Goal: Task Accomplishment & Management: Use online tool/utility

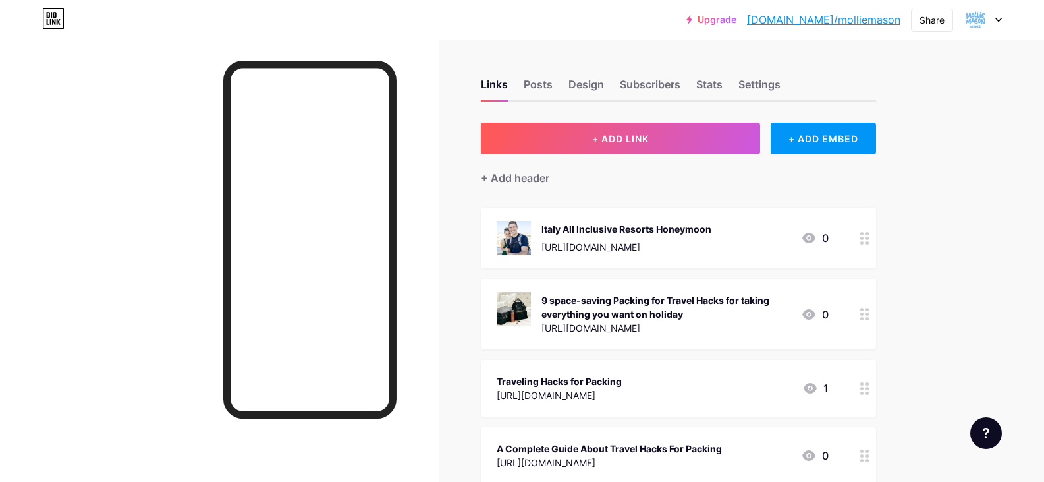
click at [561, 155] on div "+ Add header" at bounding box center [678, 170] width 395 height 32
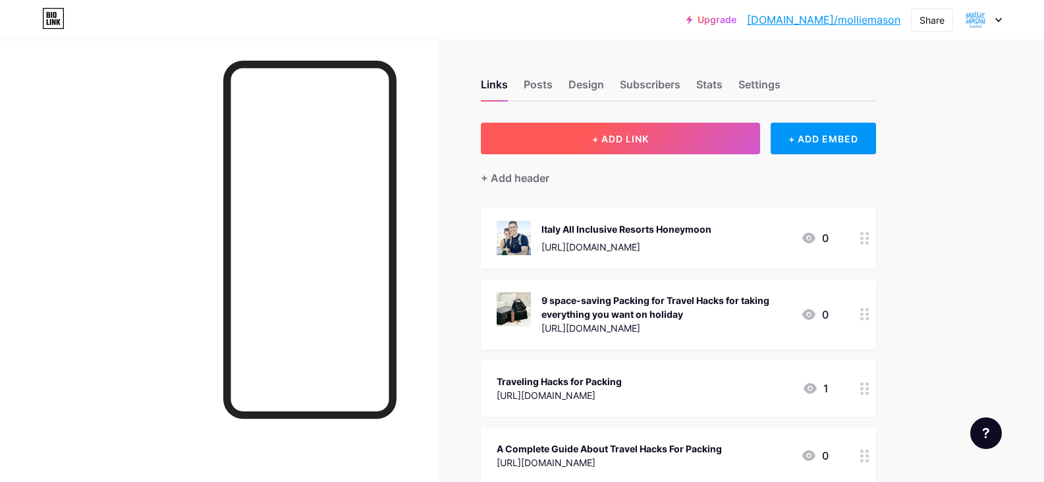
click at [571, 148] on button "+ ADD LINK" at bounding box center [621, 139] width 280 height 32
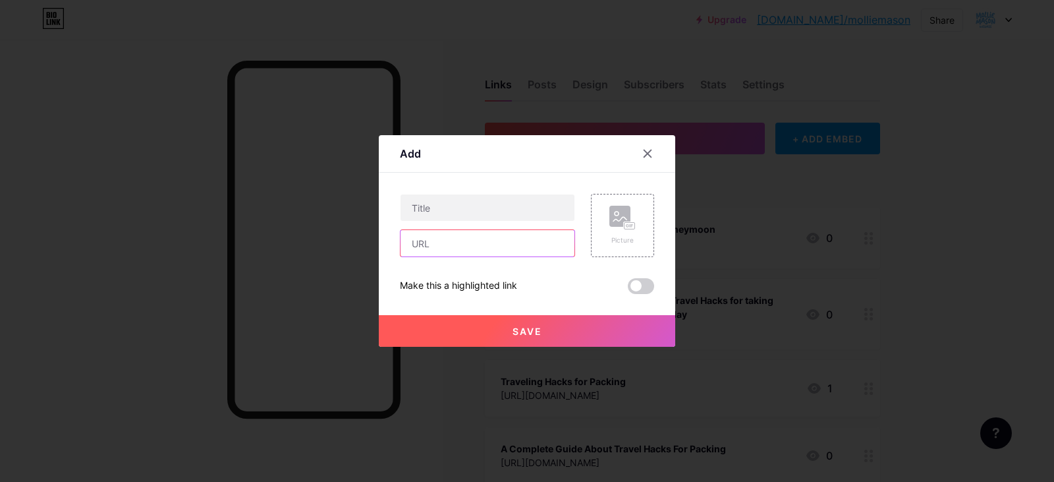
click at [469, 251] on input "text" at bounding box center [488, 243] width 174 height 26
paste input "What Are the Real Benefits of NOW Candida Support Supplements?"
type input "What Are the Real Benefits of NOW Candida Support Supplements?"
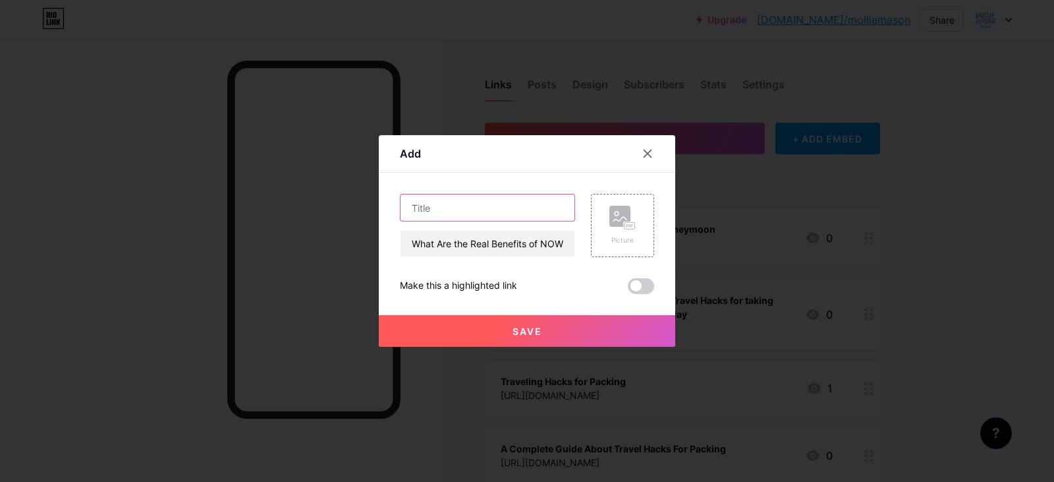
click at [493, 200] on input "text" at bounding box center [488, 207] width 174 height 26
paste input "What Are the Real Benefits of NOW Candida Support Supplements?"
type input "What Are the Real Benefits of NOW Candida Support Supplements?"
click at [459, 250] on input "What Are the Real Benefits of NOW Candida Support Supplements?" at bounding box center [488, 243] width 174 height 26
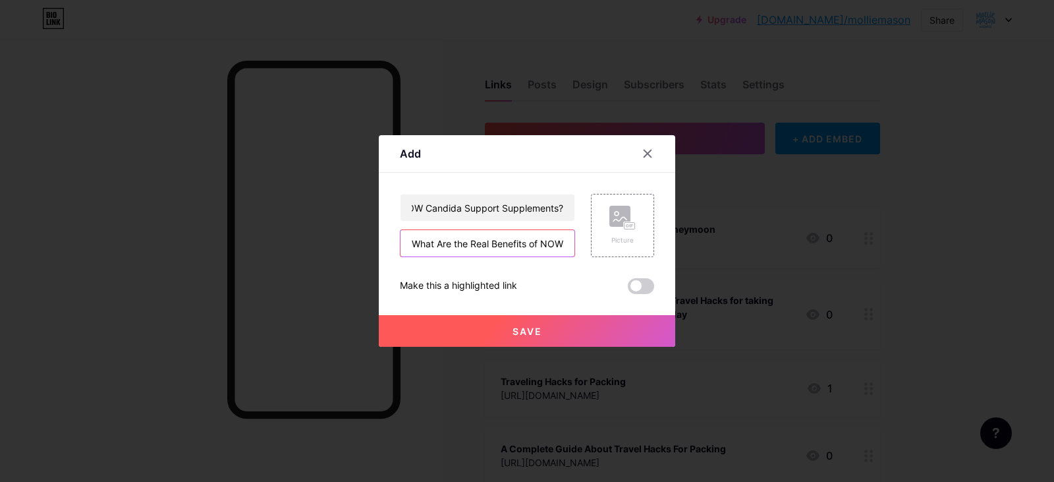
scroll to position [0, 0]
click at [459, 250] on input "What Are the Real Benefits of NOW Candida Support Supplements?" at bounding box center [488, 243] width 174 height 26
paste input "[URL][DOMAIN_NAME]"
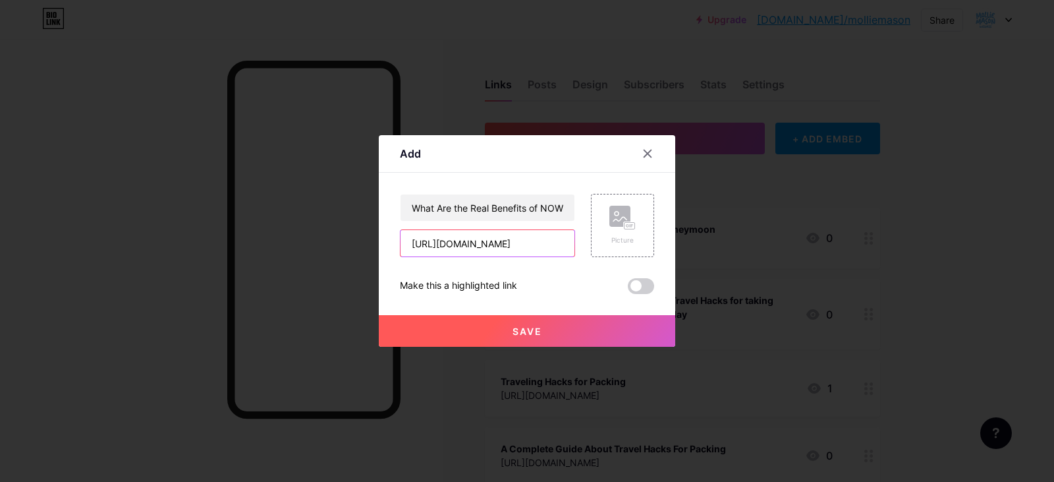
type input "[URL][DOMAIN_NAME]"
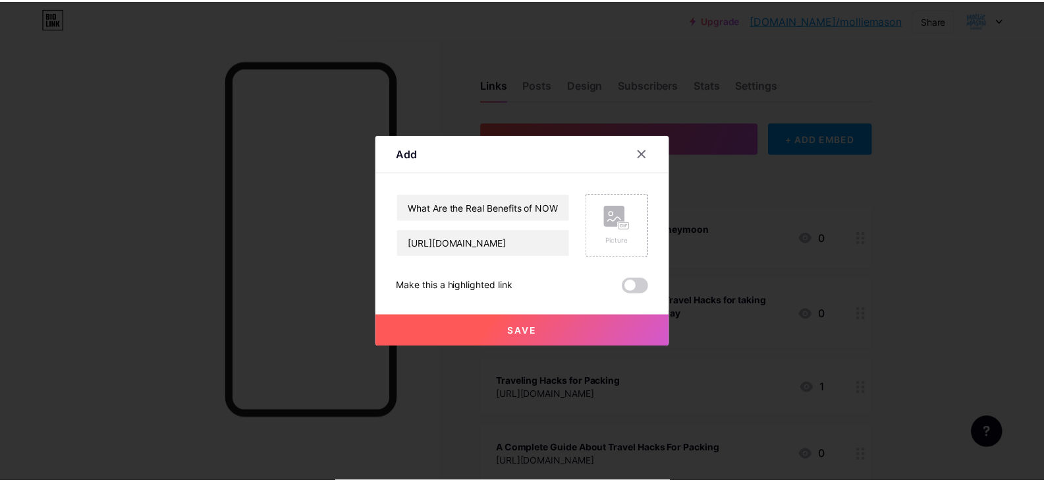
scroll to position [0, 0]
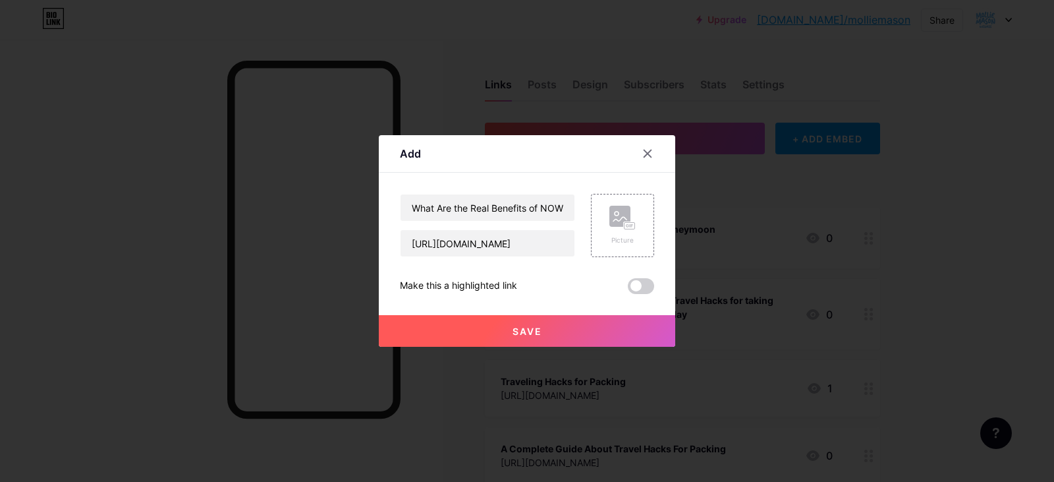
click at [515, 341] on button "Save" at bounding box center [527, 331] width 297 height 32
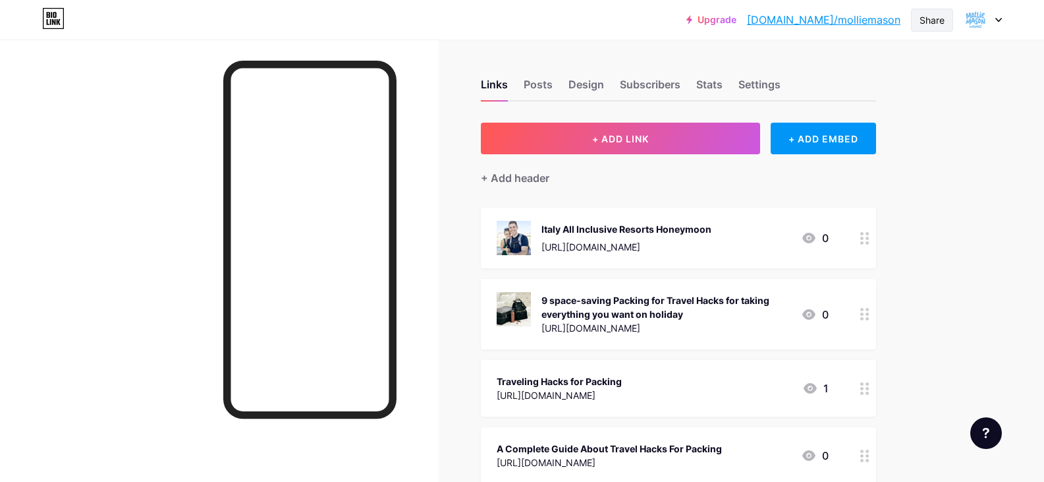
click at [942, 19] on div "Share" at bounding box center [932, 20] width 25 height 14
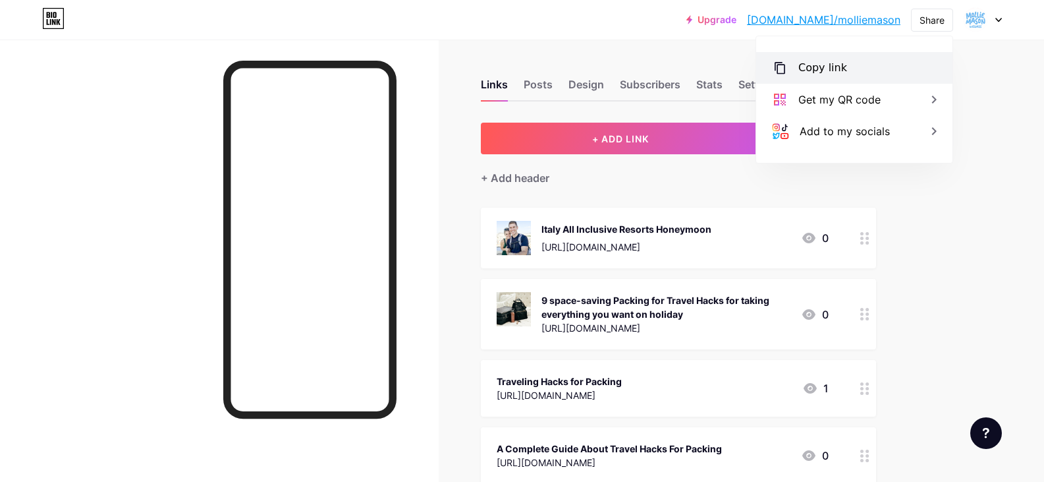
click at [825, 69] on div "Copy link" at bounding box center [823, 68] width 49 height 16
